Goal: Task Accomplishment & Management: Complete application form

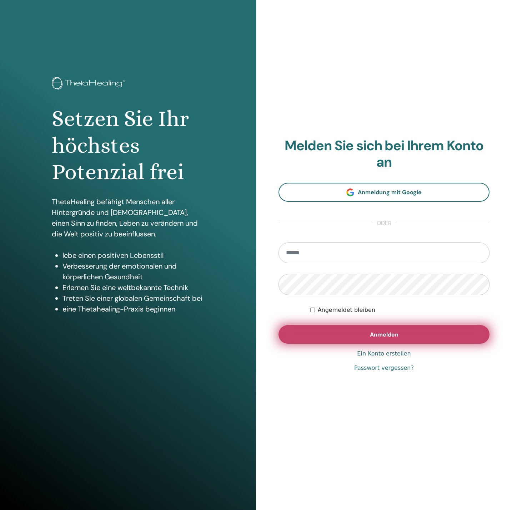
type input "**********"
click at [330, 337] on button "Anmelden" at bounding box center [384, 334] width 211 height 19
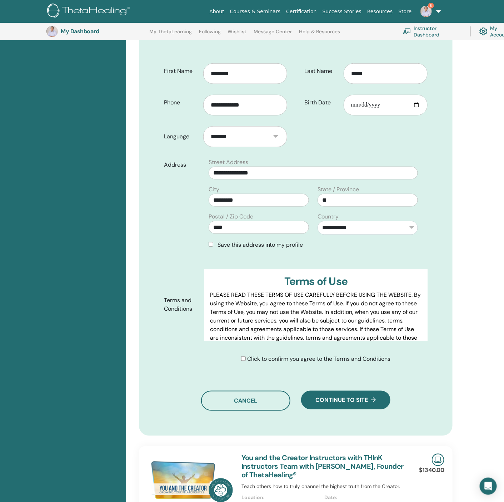
scroll to position [232, 0]
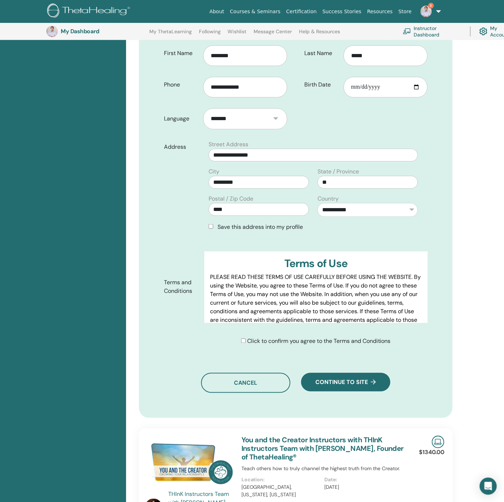
click at [266, 342] on span "Click to confirm you agree to the Terms and Conditions" at bounding box center [319, 341] width 144 height 8
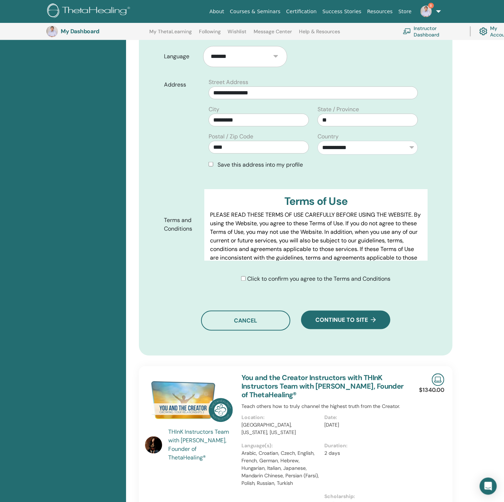
scroll to position [392, 0]
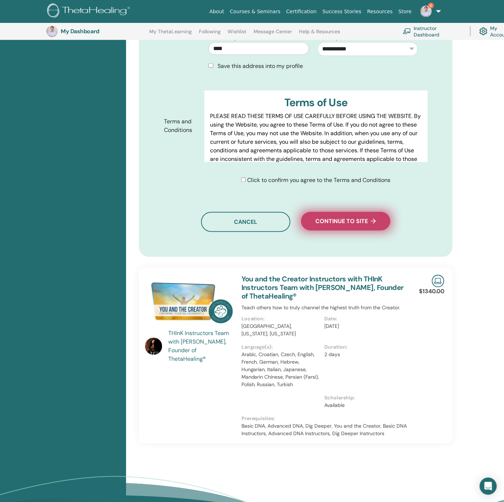
click at [352, 225] on span "Continue to site" at bounding box center [345, 222] width 60 height 8
